Goal: Task Accomplishment & Management: Manage account settings

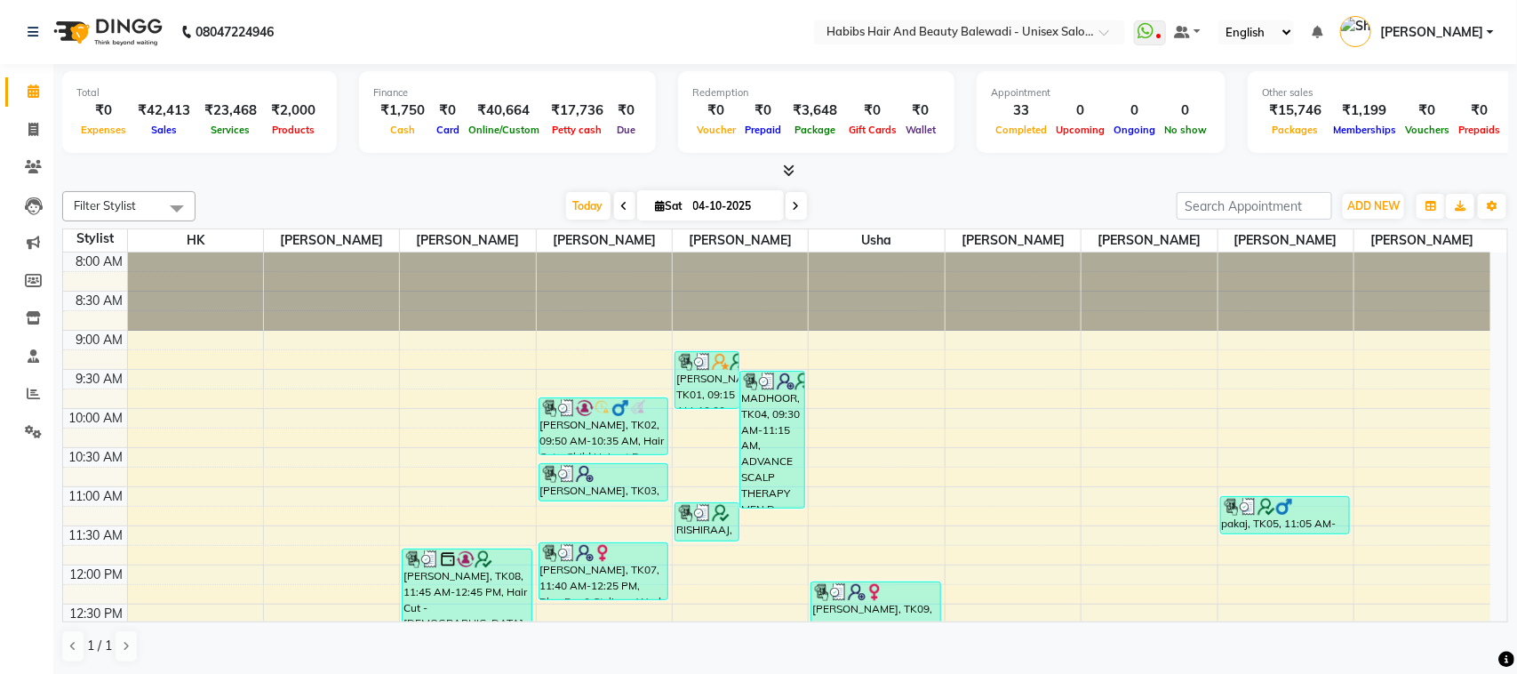
click at [1099, 38] on span at bounding box center [1110, 37] width 22 height 18
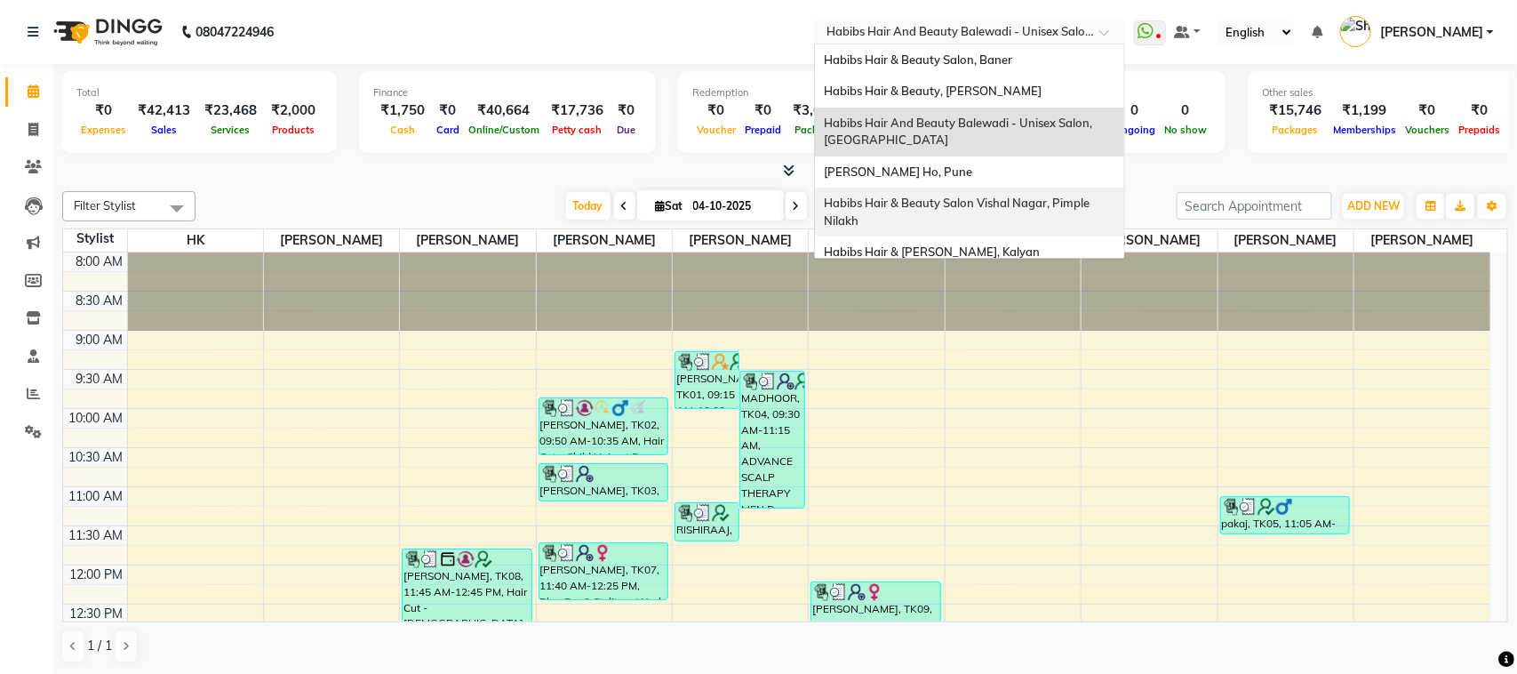
click at [993, 201] on span "Habibs Hair & Beauty Salon Vishal Nagar, Pimple Nilakh" at bounding box center [958, 211] width 268 height 32
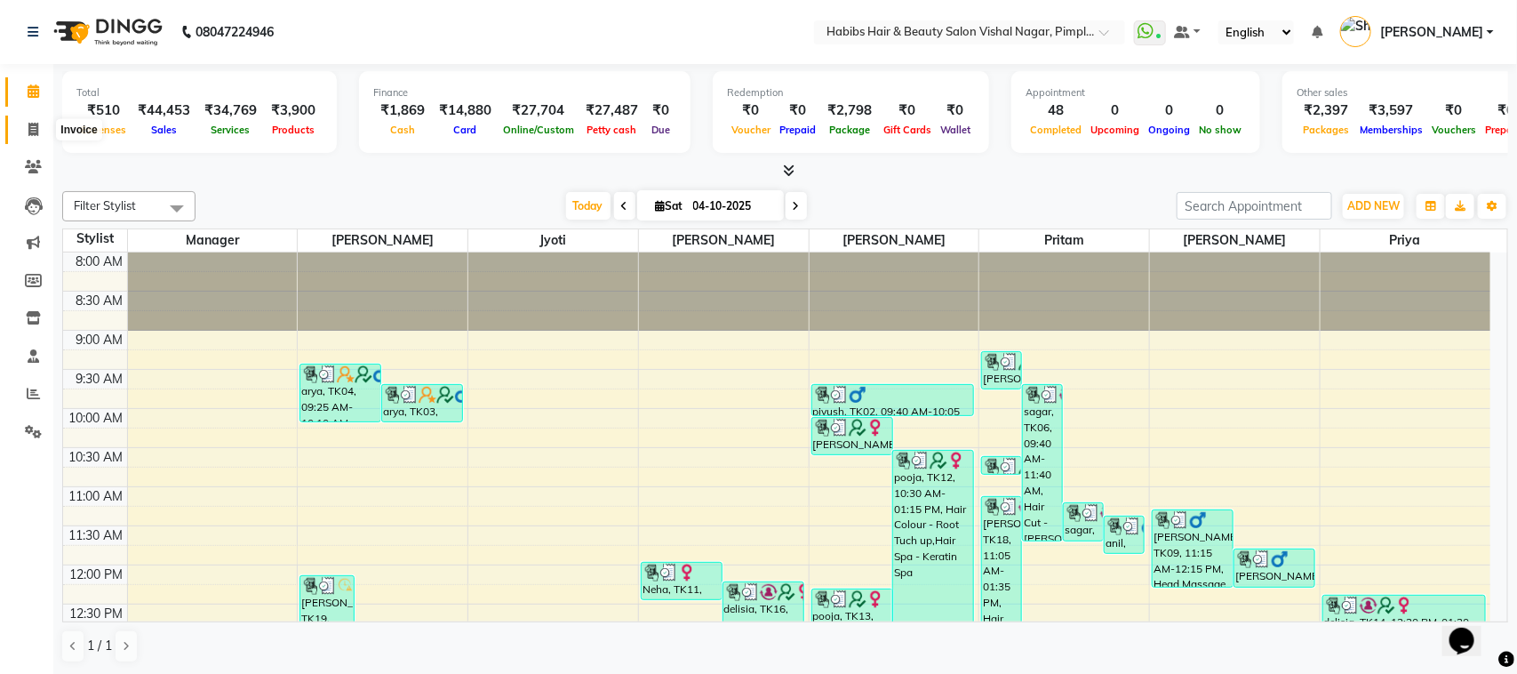
click at [32, 133] on icon at bounding box center [33, 129] width 10 height 13
select select "service"
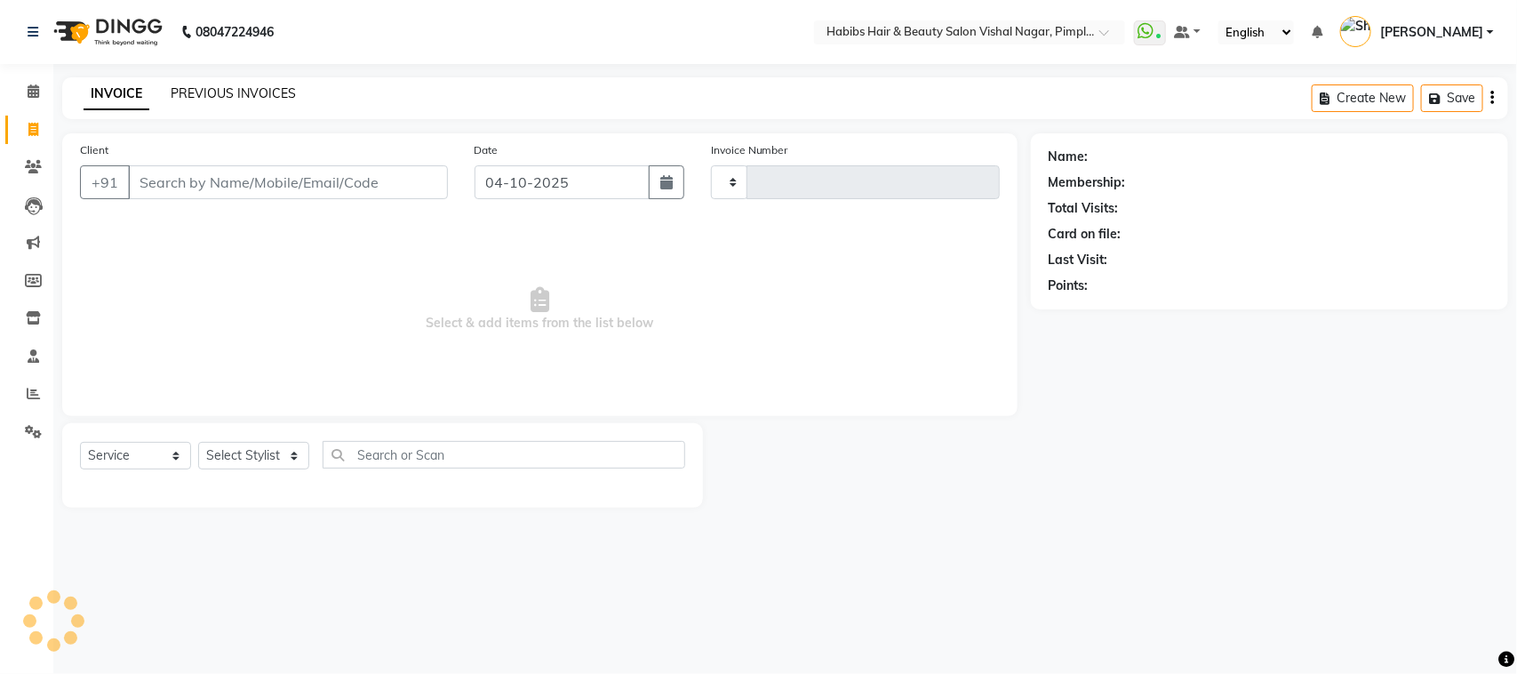
type input "7114"
select select "5725"
click at [269, 85] on link "PREVIOUS INVOICES" at bounding box center [233, 93] width 125 height 16
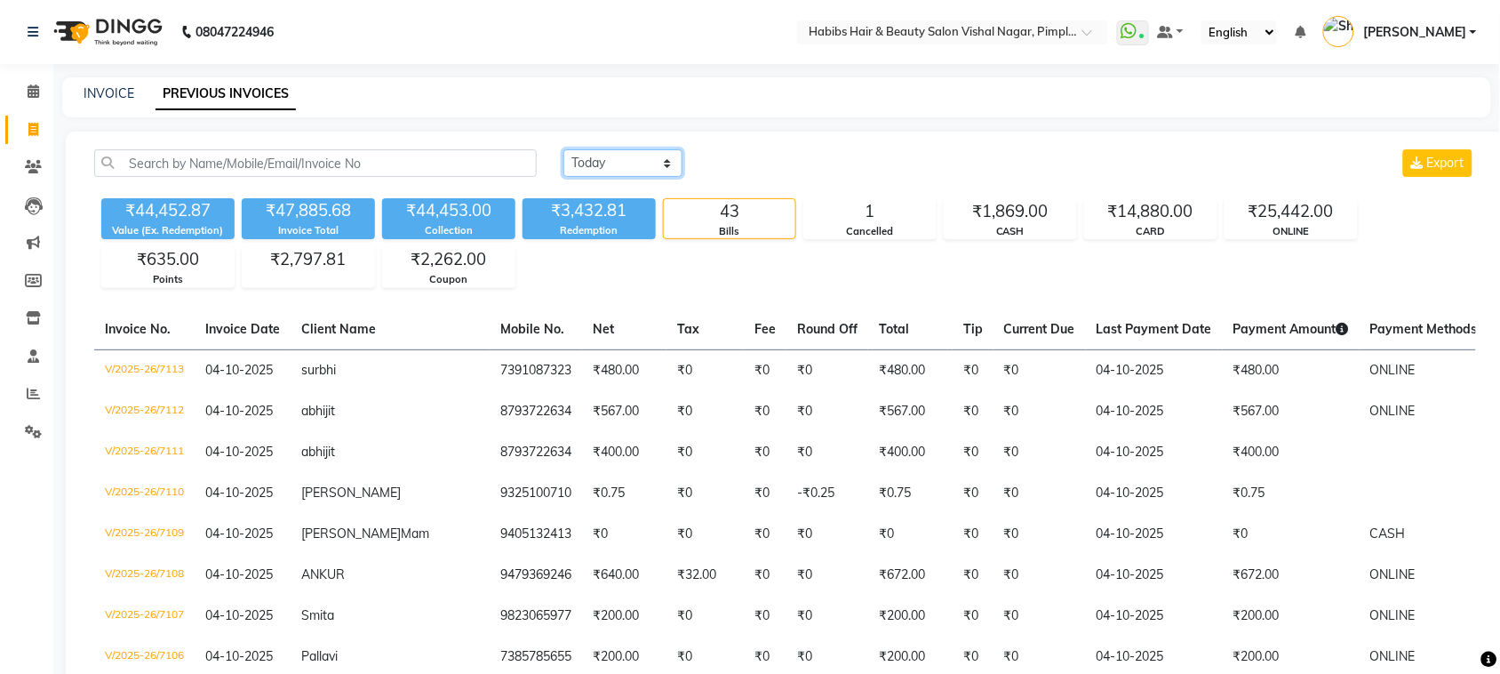
click at [629, 158] on select "Today Yesterday Custom Range" at bounding box center [622, 163] width 119 height 28
select select "yesterday"
click at [563, 149] on select "Today Yesterday Custom Range" at bounding box center [622, 163] width 119 height 28
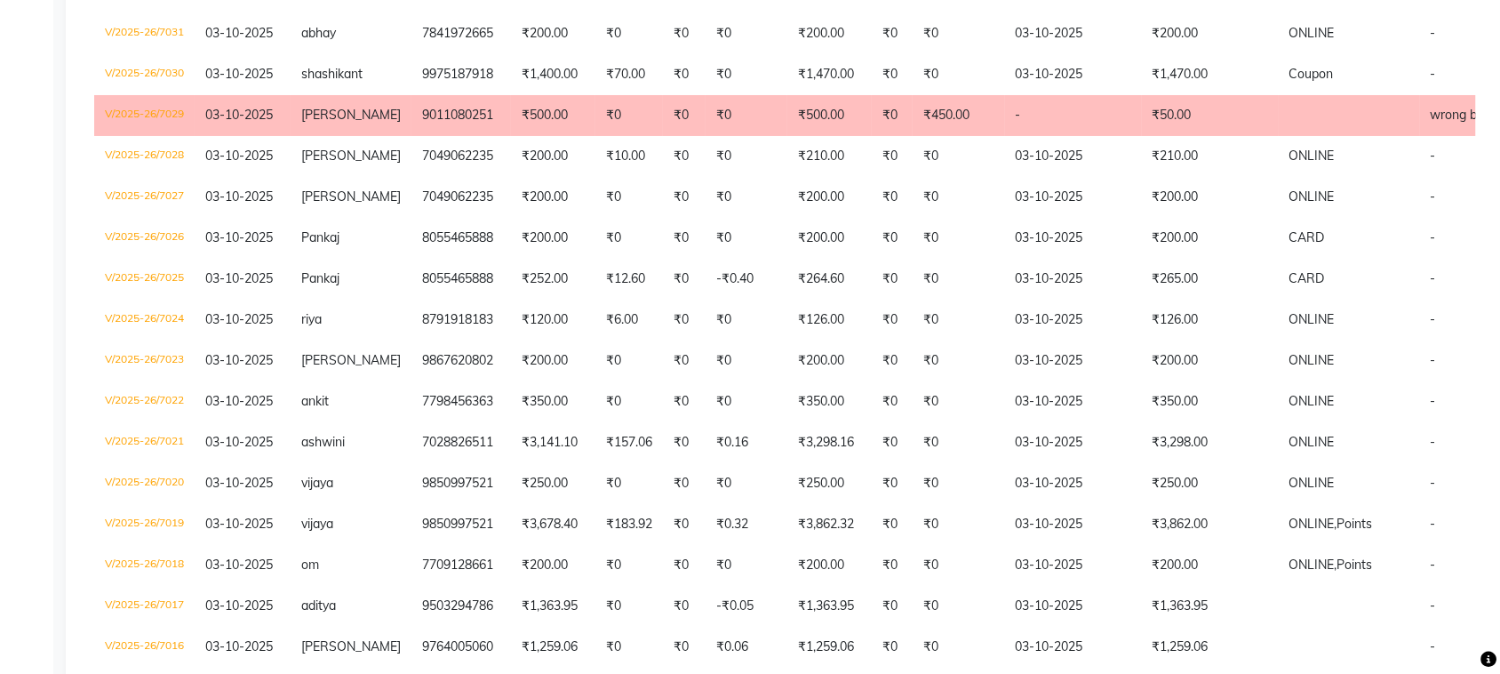
scroll to position [1952, 0]
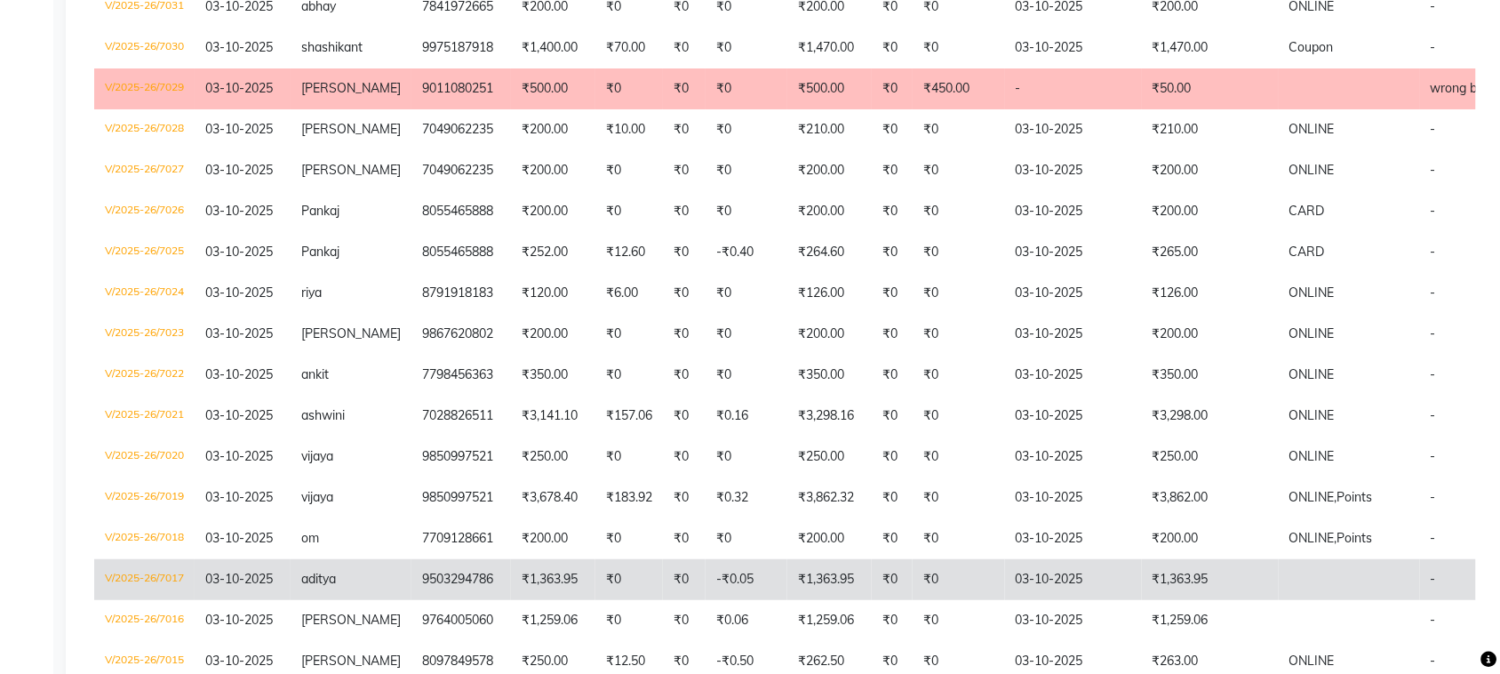
click at [1224, 559] on td "₹1,363.95" at bounding box center [1210, 579] width 137 height 41
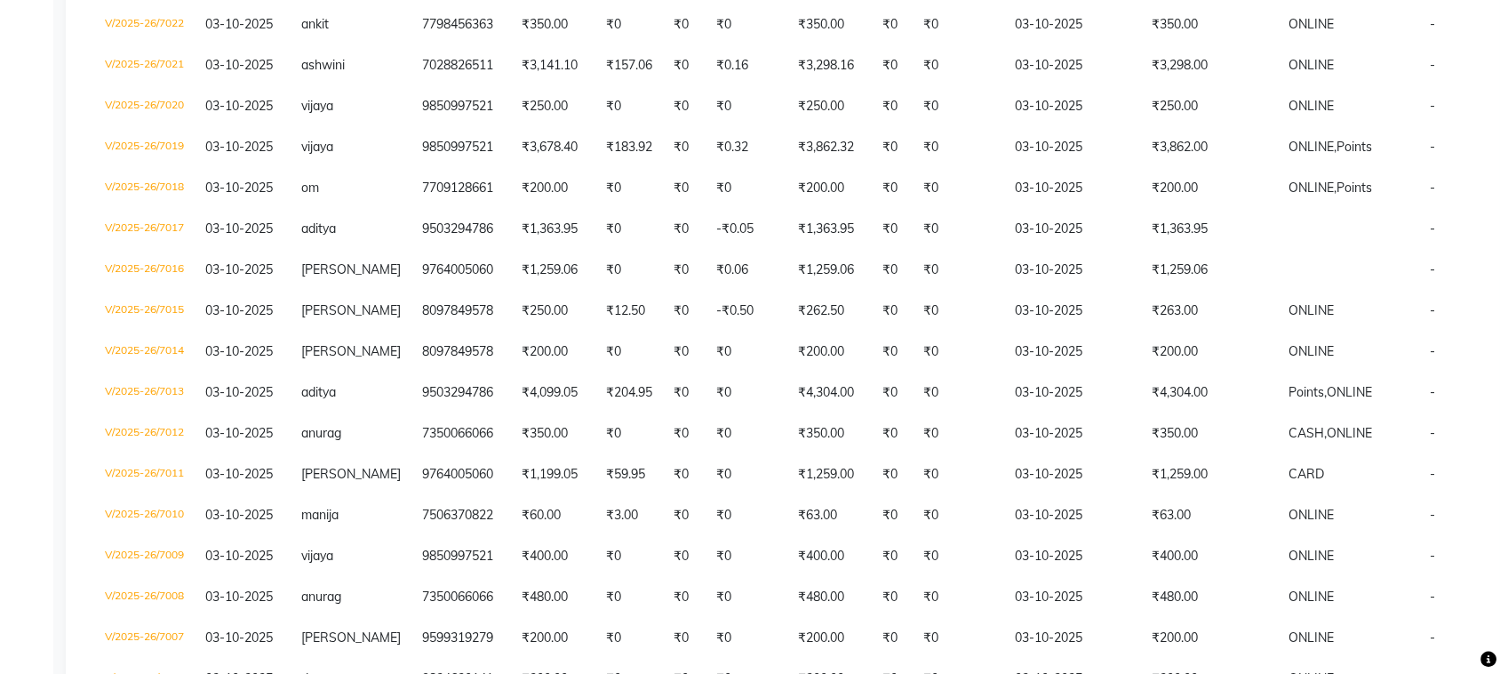
scroll to position [2308, 0]
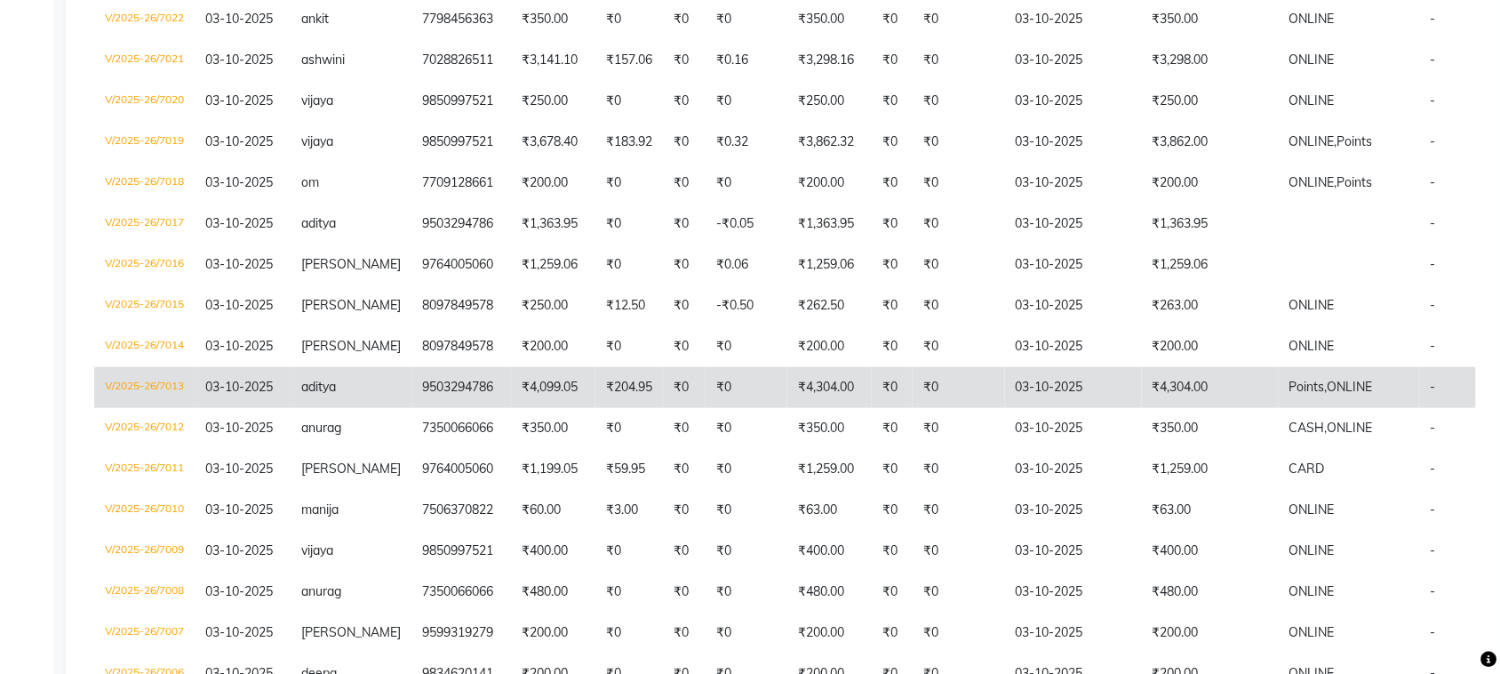
click at [1258, 367] on td "₹4,304.00" at bounding box center [1210, 387] width 137 height 41
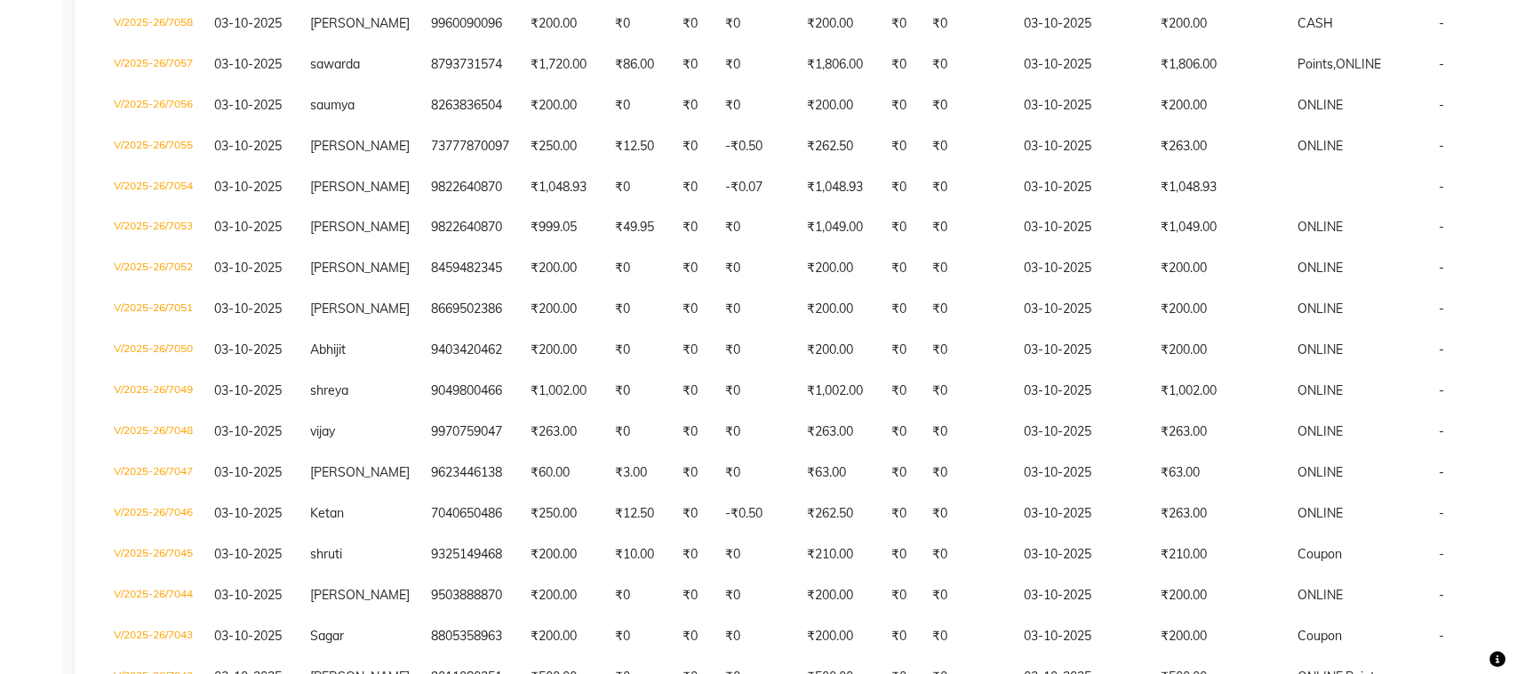
scroll to position [0, 0]
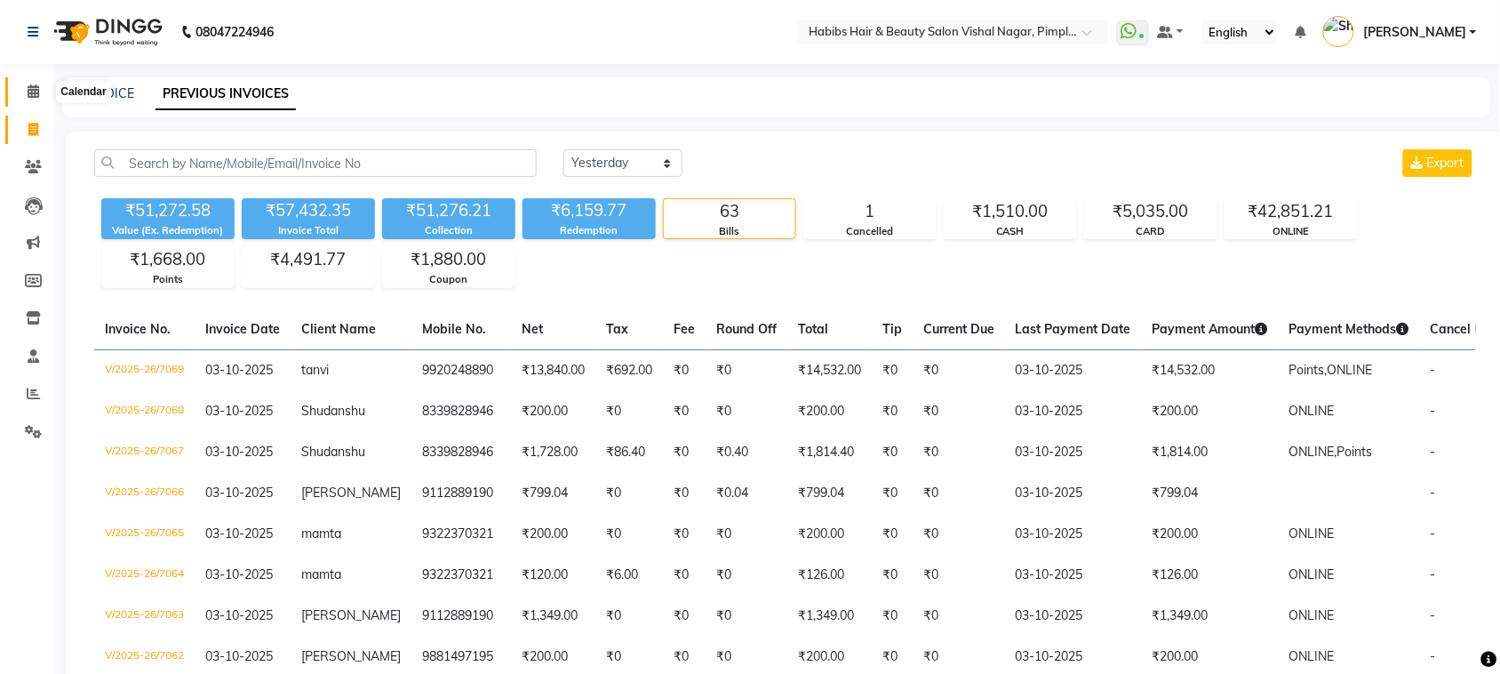
click at [42, 93] on span at bounding box center [33, 92] width 31 height 20
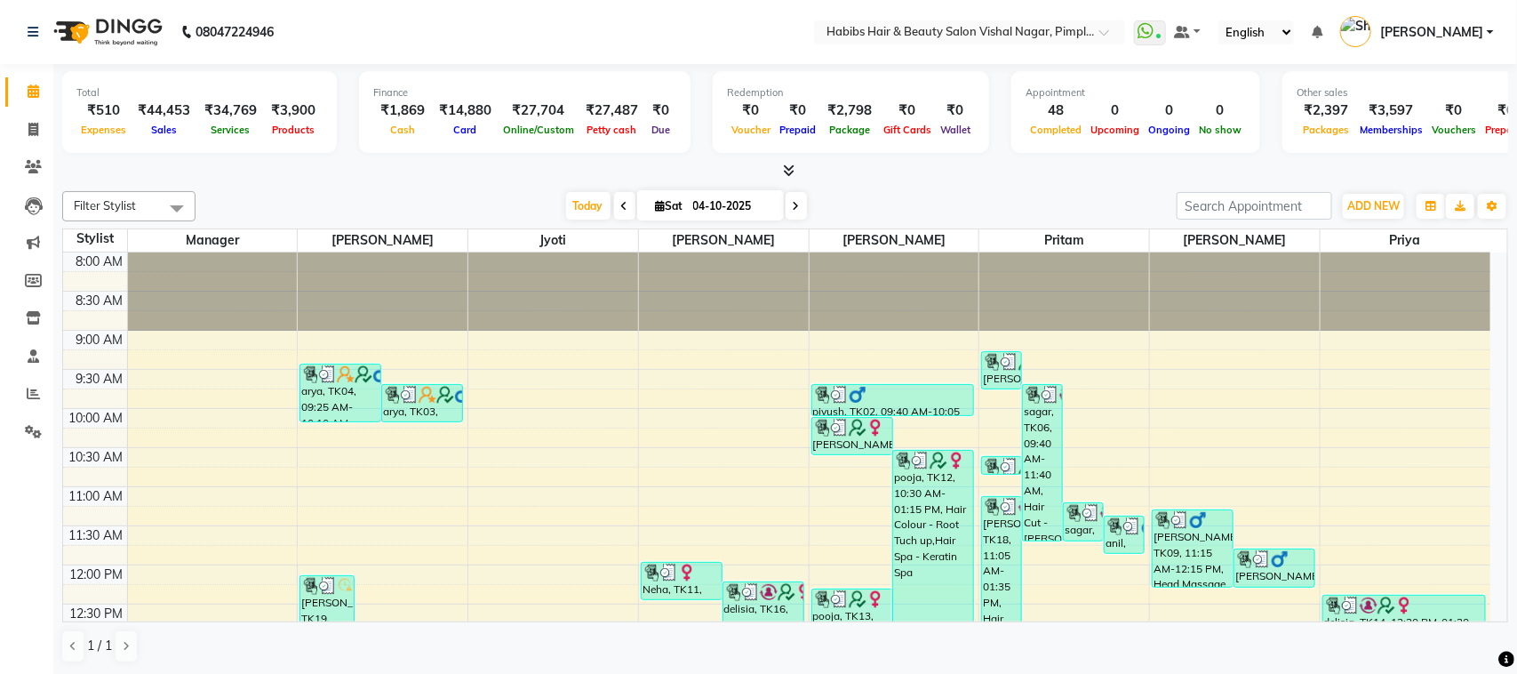
click at [451, 20] on nav "08047224946 Select Location × Habibs Hair & Beauty Salon Vishal Nagar, Pimple N…" at bounding box center [758, 32] width 1517 height 64
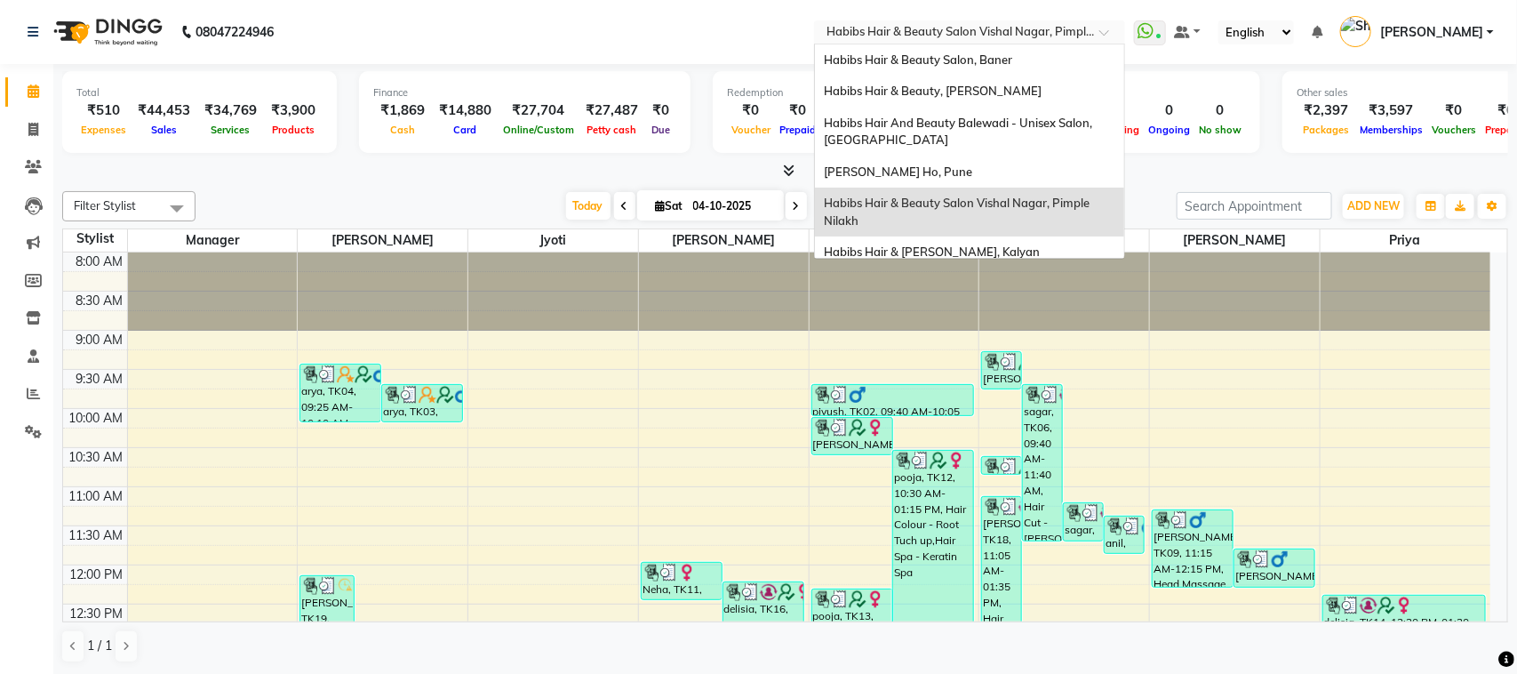
click at [1087, 31] on div at bounding box center [969, 34] width 311 height 18
click at [967, 241] on div "Habibs Hair & Beauty Kalyan, Kalyan" at bounding box center [969, 252] width 309 height 32
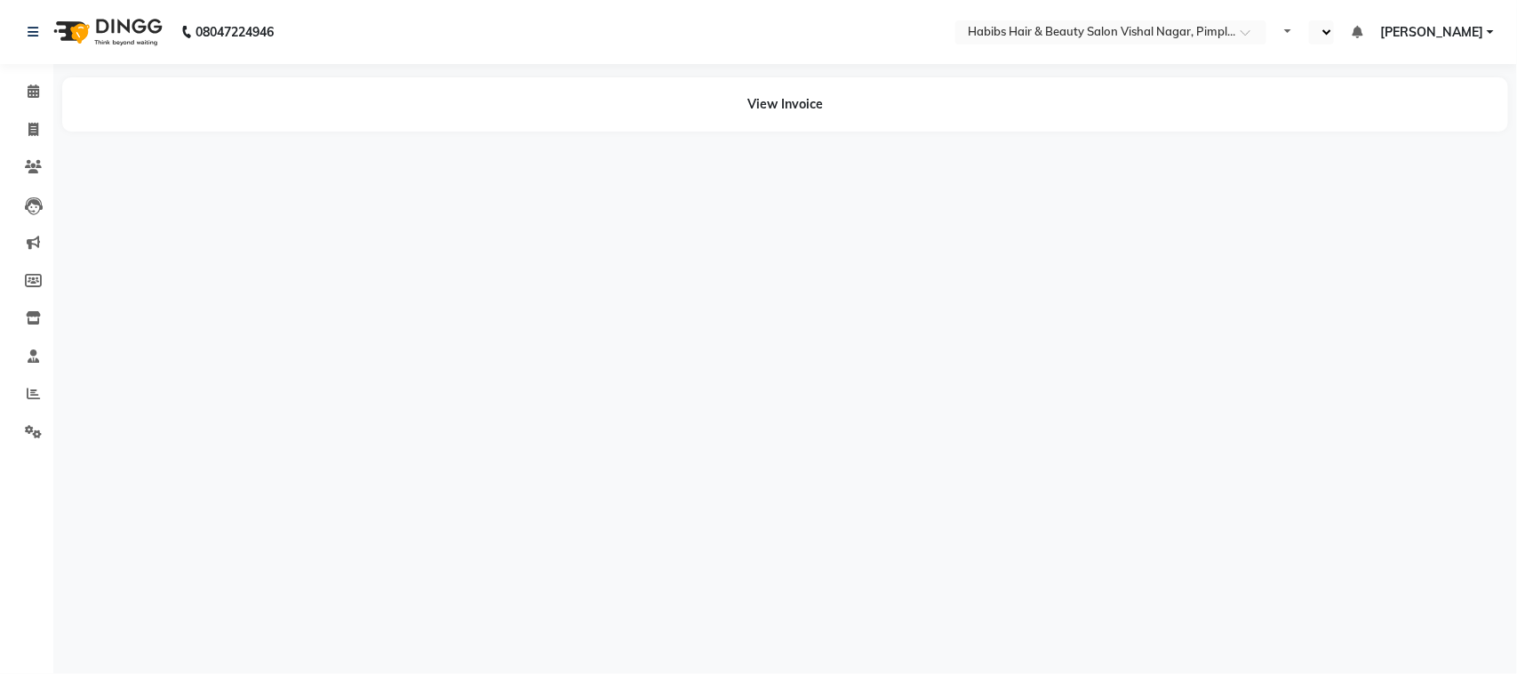
select select "en"
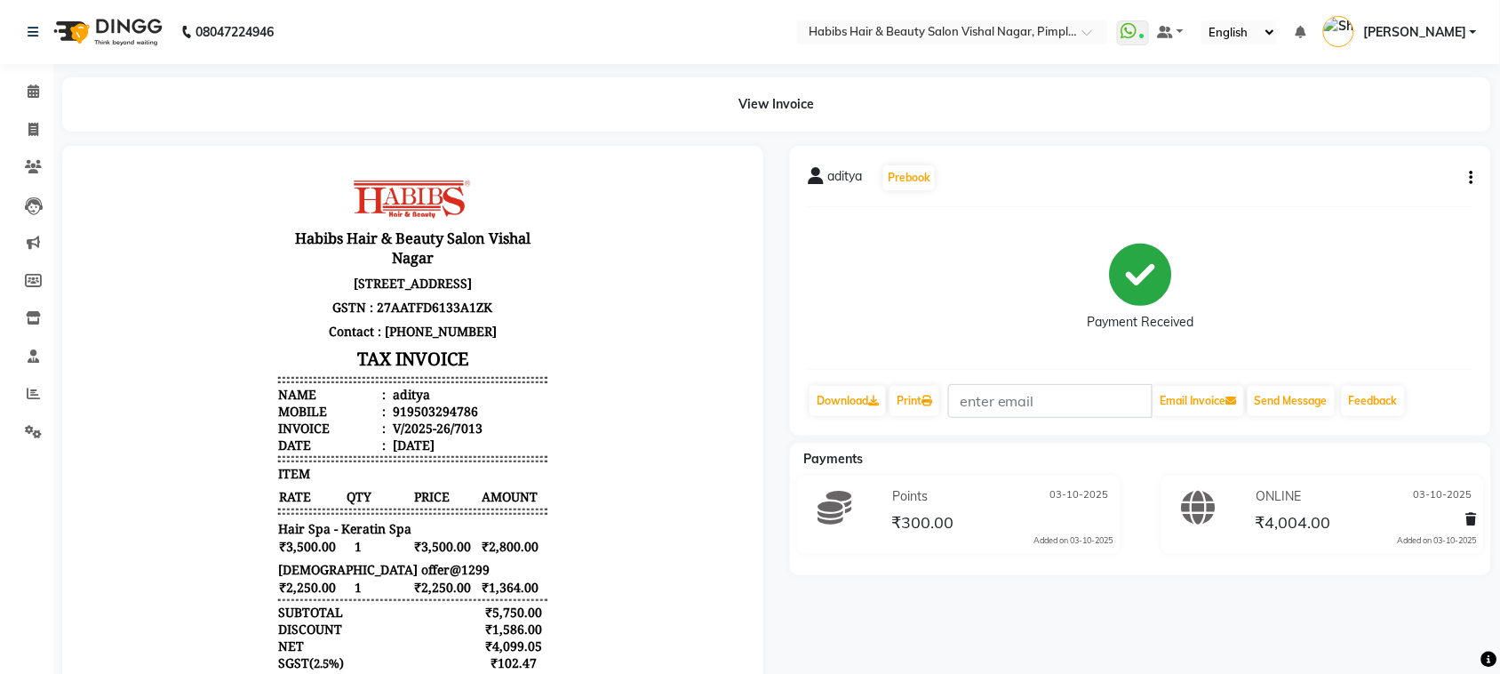
click at [1469, 179] on button "button" at bounding box center [1468, 178] width 11 height 19
click at [1281, 264] on div "Payment Received" at bounding box center [1141, 287] width 666 height 133
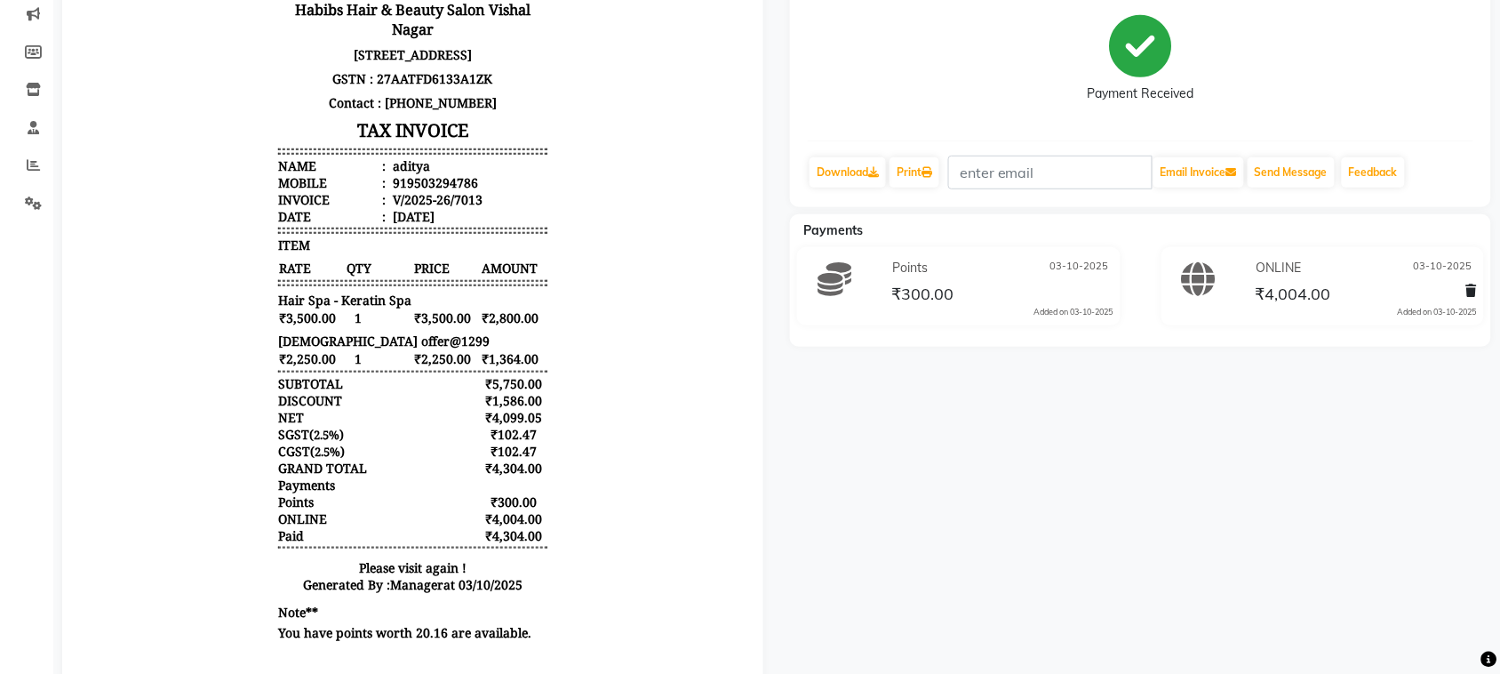
scroll to position [235, 0]
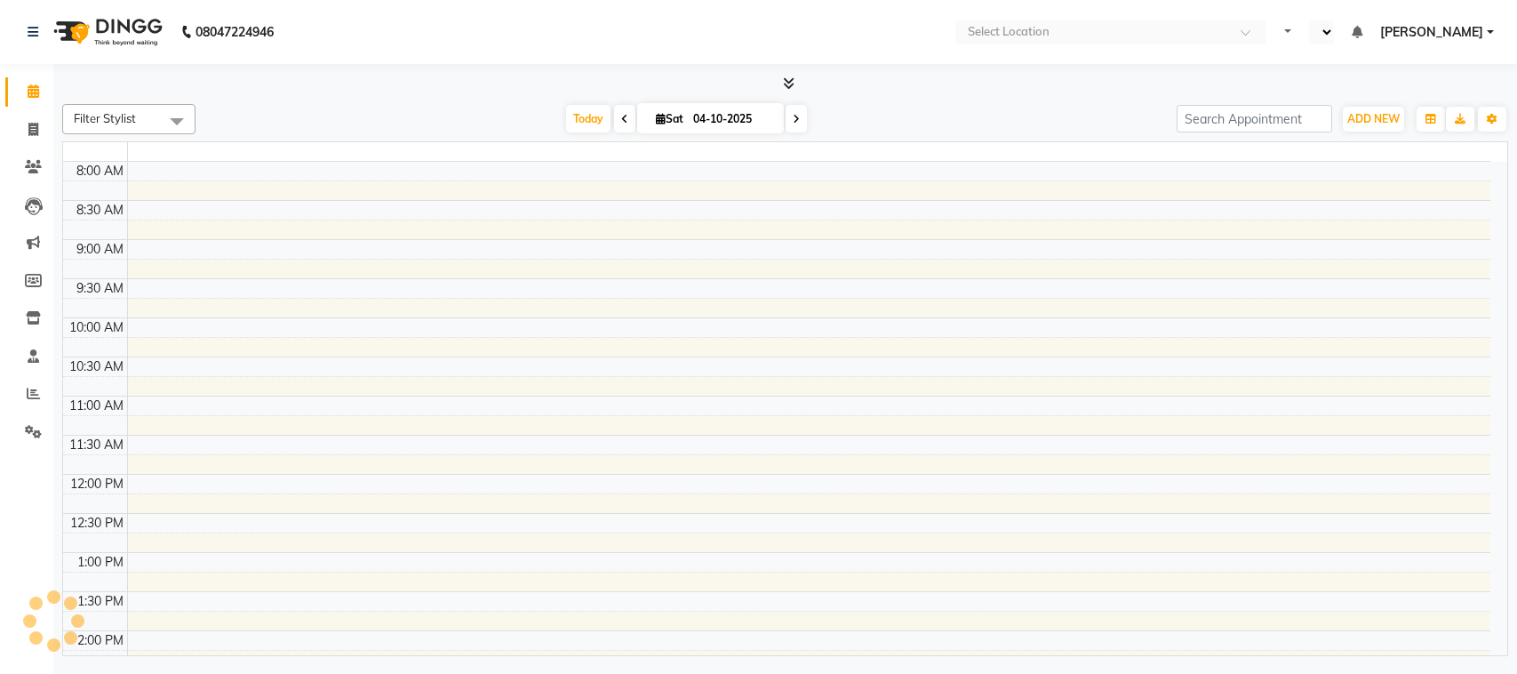
select select "en"
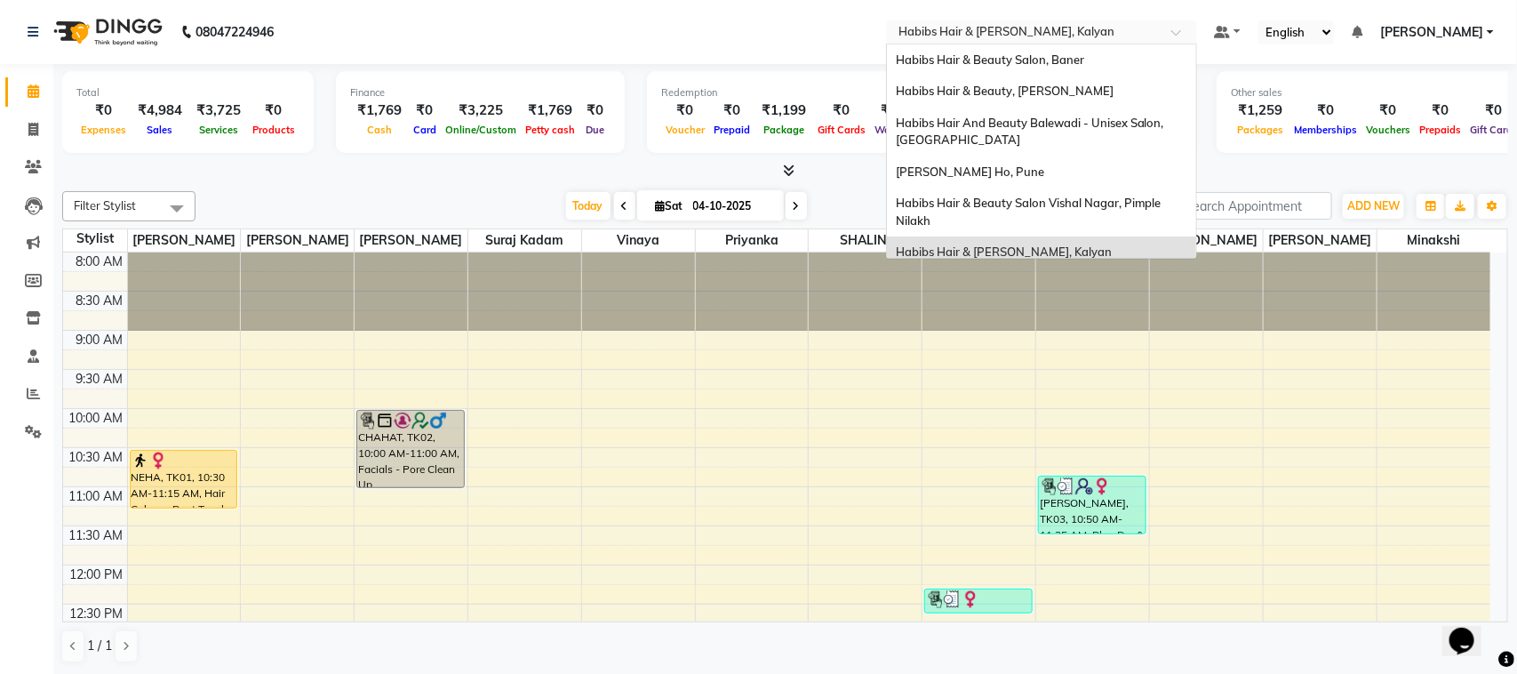
click at [1151, 37] on div at bounding box center [1041, 34] width 311 height 18
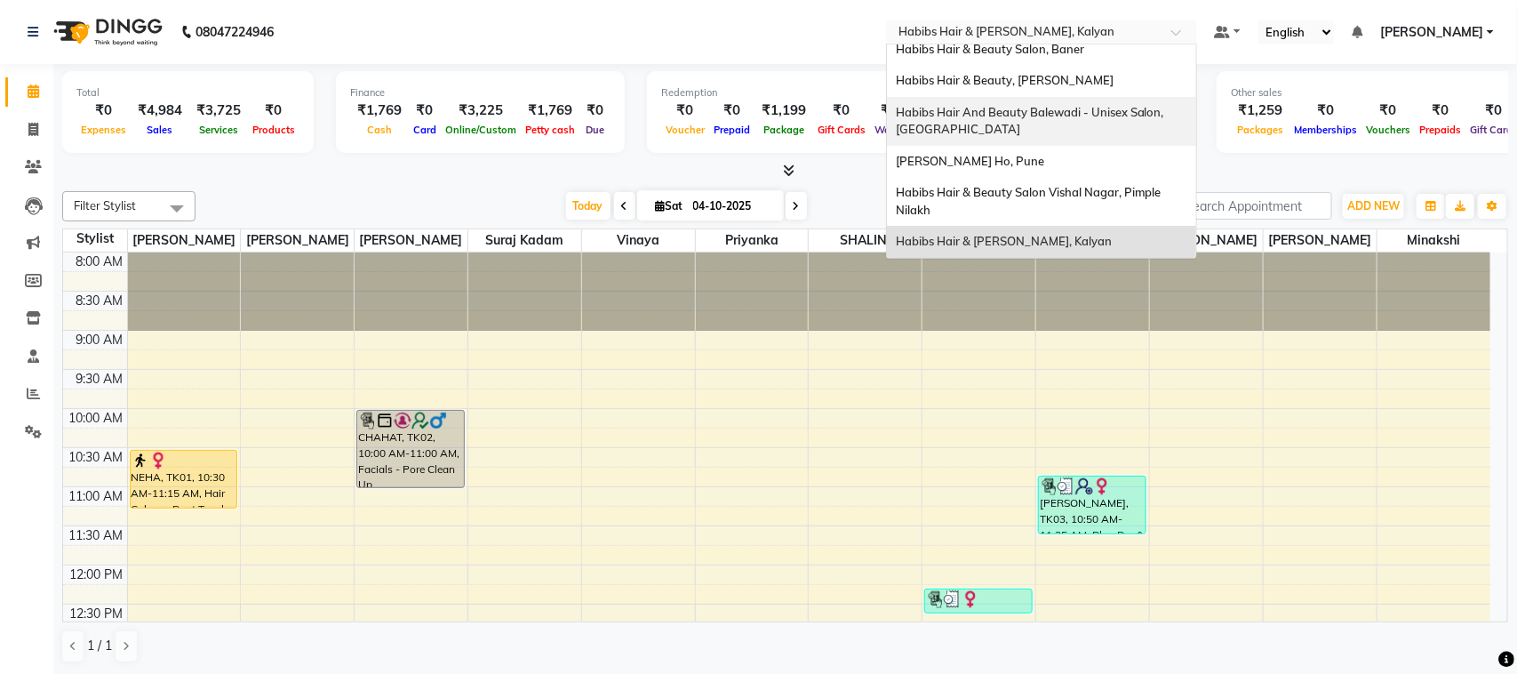
click at [1060, 97] on div "Habibs Hair And Beauty Balewadi - Unisex Salon, [GEOGRAPHIC_DATA]" at bounding box center [1041, 121] width 309 height 49
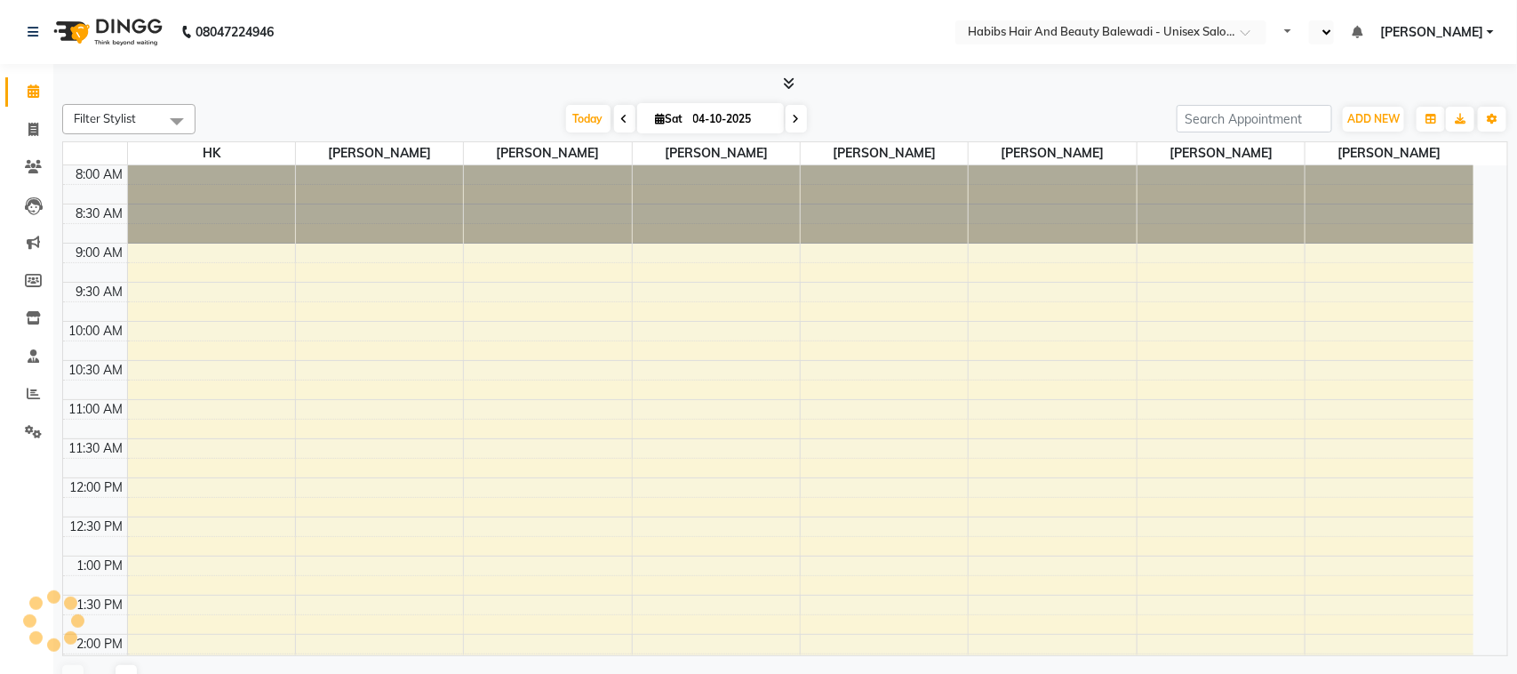
select select "en"
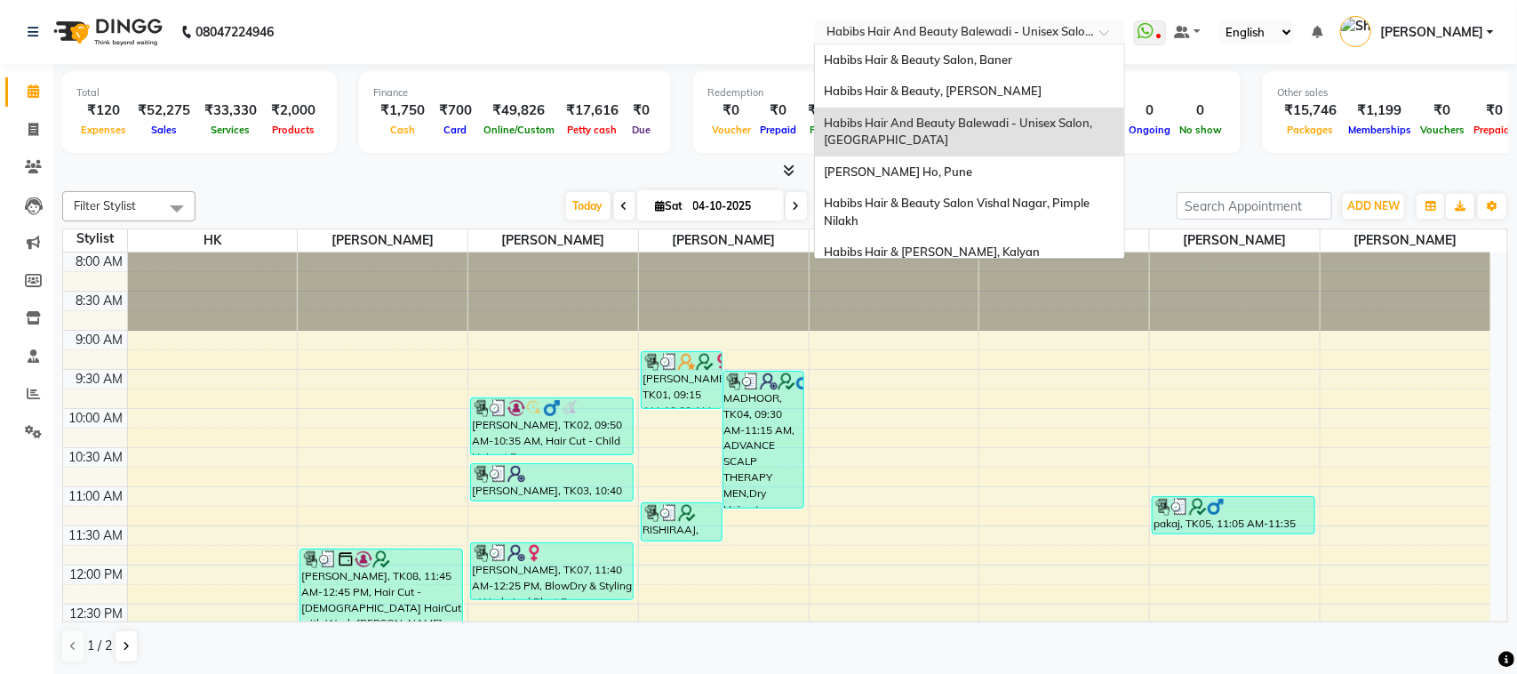
click at [1103, 32] on span at bounding box center [1110, 37] width 22 height 18
click at [1010, 90] on div "Habibs Hair & Beauty, [PERSON_NAME]" at bounding box center [969, 92] width 309 height 32
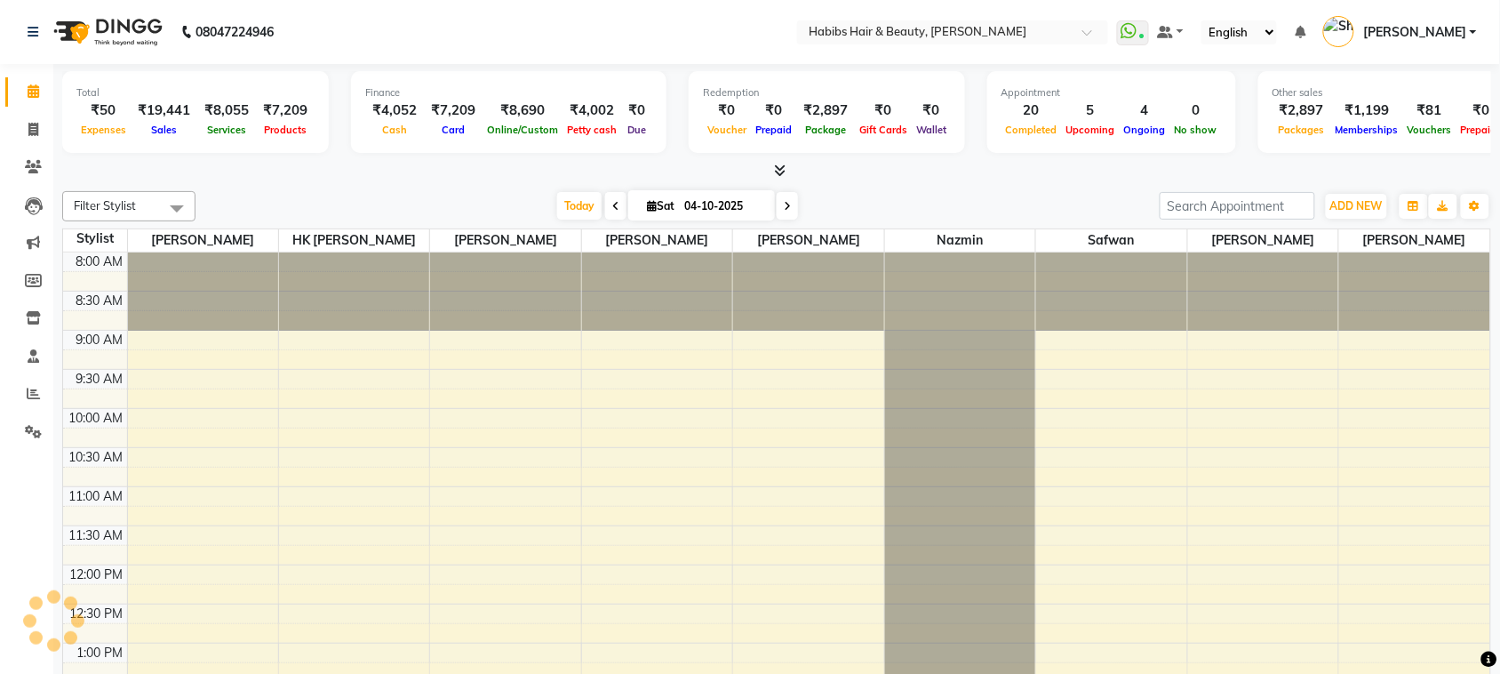
select select "en"
